Goal: Transaction & Acquisition: Download file/media

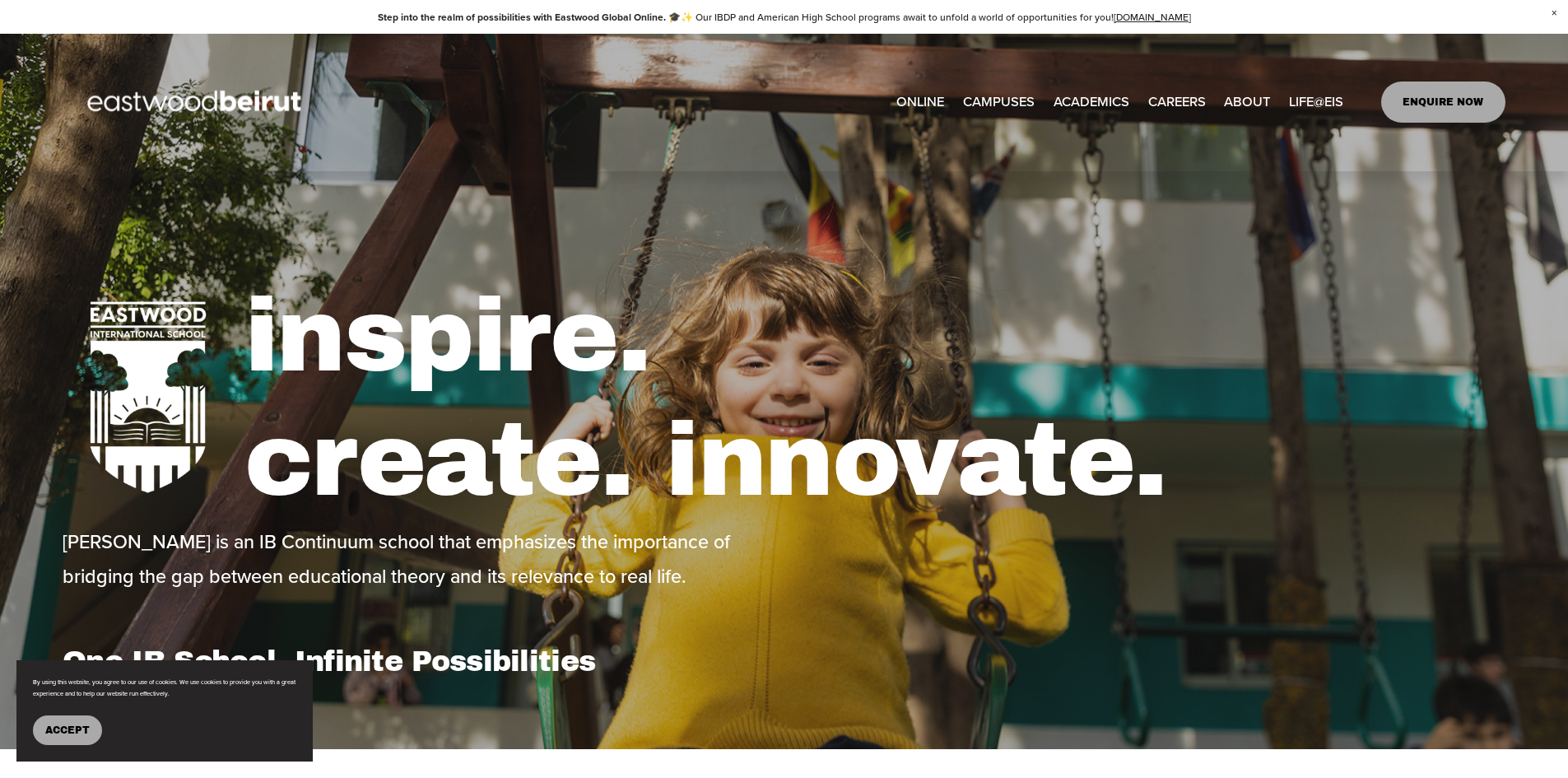
click at [0, 0] on span "Tuition & Financial Aid" at bounding box center [0, 0] width 0 height 0
type input "*"
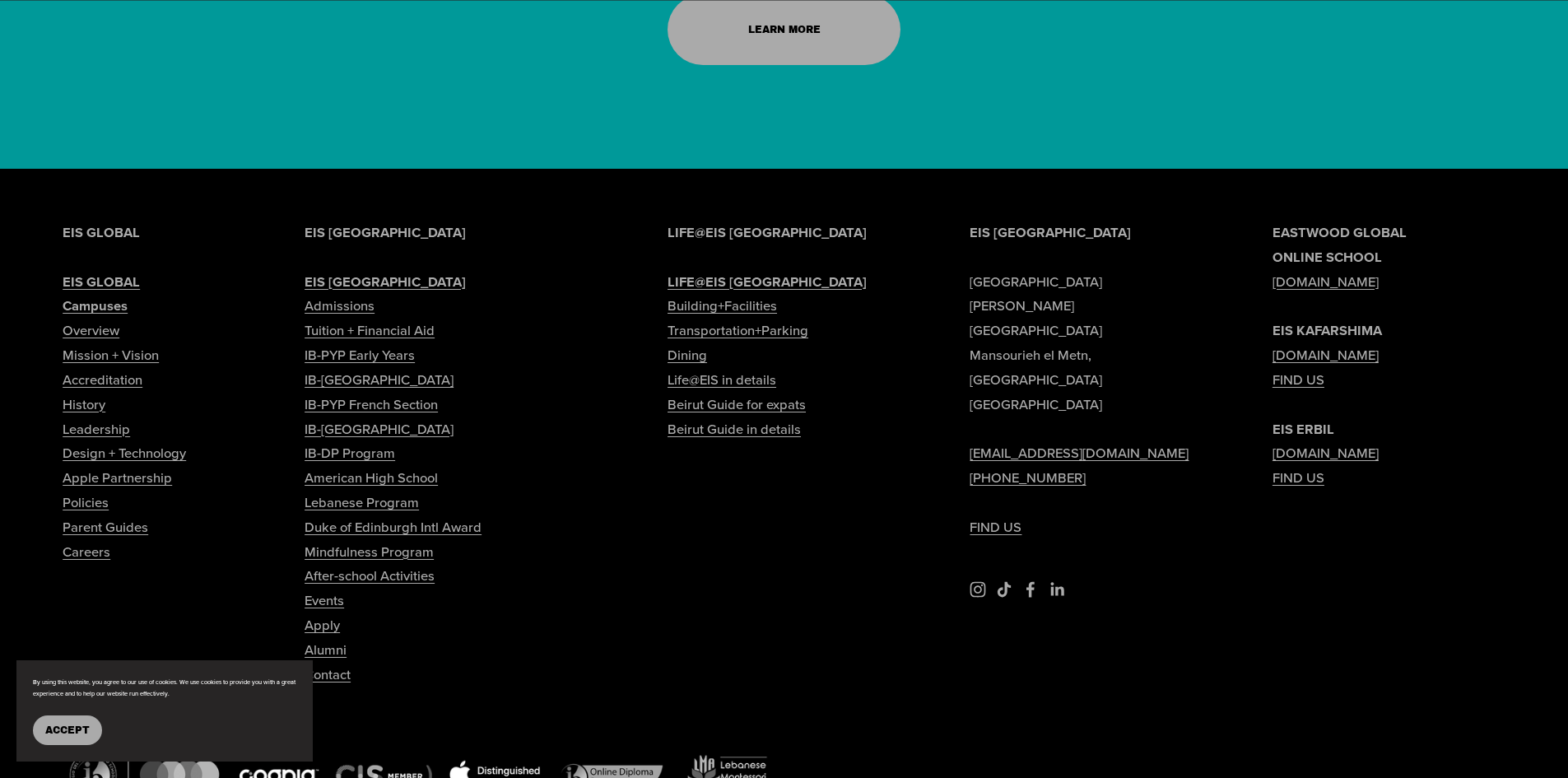
scroll to position [53, 0]
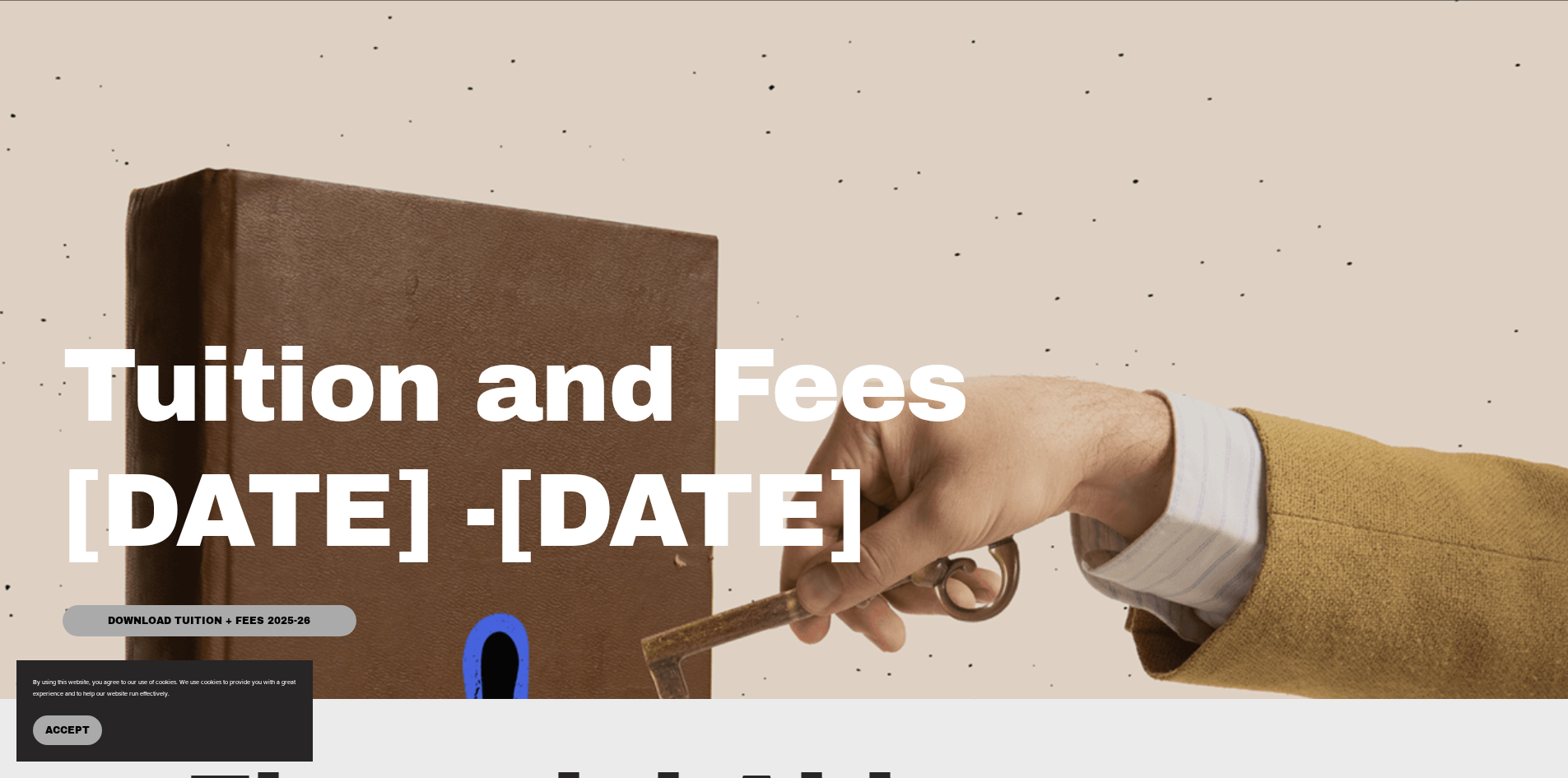
click at [172, 626] on link "Download Tuition + Fees 2025-26" at bounding box center [209, 622] width 293 height 32
